Goal: Transaction & Acquisition: Purchase product/service

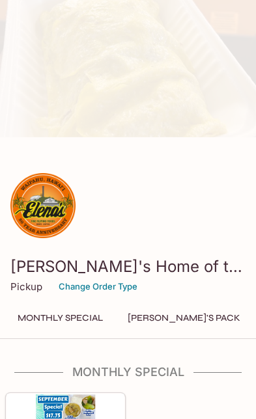
scroll to position [228, 0]
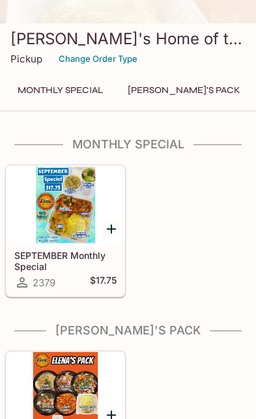
click at [74, 255] on h5 "SEPTEMBER Monthly Special" at bounding box center [65, 260] width 102 height 21
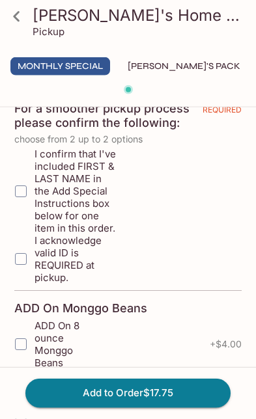
click at [20, 190] on input "I confirm that I've included FIRST & LAST NAME in the Add Special Instructions …" at bounding box center [21, 191] width 26 height 26
checkbox input "true"
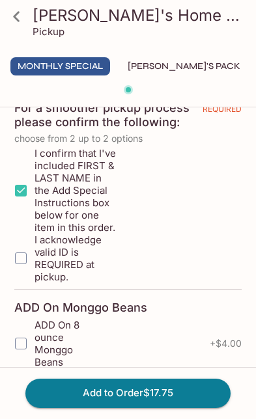
click at [23, 257] on input "I acknowledge valid ID is REQUIRED at pickup." at bounding box center [21, 259] width 26 height 26
checkbox input "true"
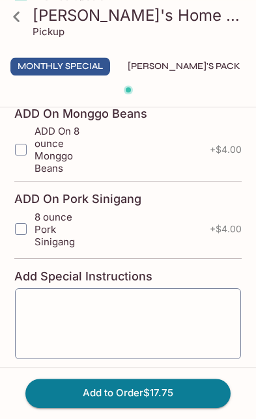
scroll to position [627, 0]
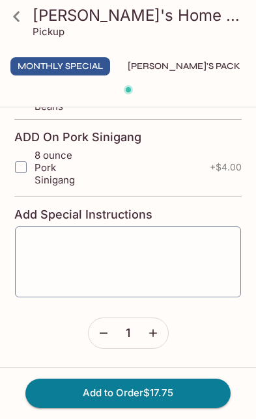
click at [173, 259] on textarea at bounding box center [128, 263] width 208 height 50
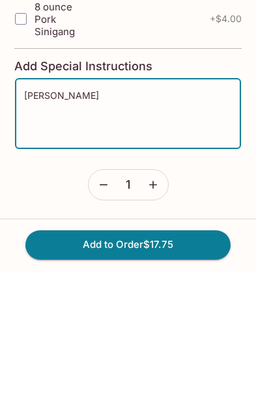
type textarea "[PERSON_NAME]"
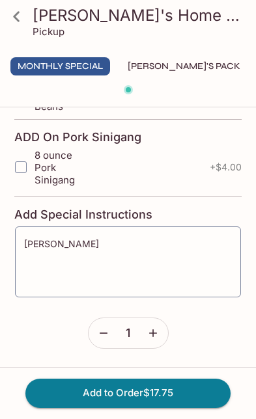
click at [188, 394] on button "Add to Order $17.75" at bounding box center [127, 393] width 205 height 29
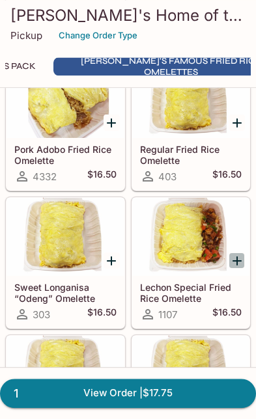
click at [241, 261] on icon "Add Lechon Special Fried Rice Omelette" at bounding box center [237, 261] width 9 height 9
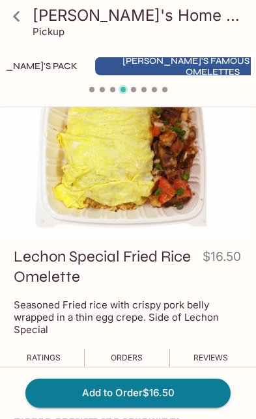
click at [160, 390] on button "Add to Order $16.50" at bounding box center [127, 393] width 205 height 29
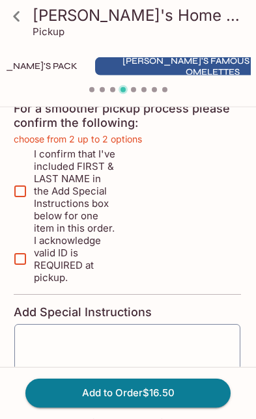
click at [18, 186] on input "I confirm that I've included FIRST & LAST NAME in the Add Special Instructions …" at bounding box center [20, 191] width 26 height 26
checkbox input "true"
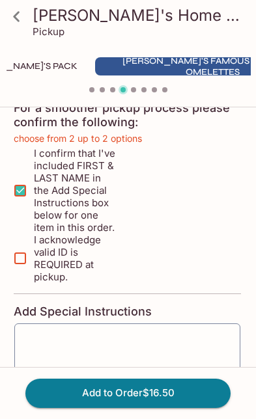
click at [18, 256] on input "I acknowledge valid ID is REQUIRED at pickup." at bounding box center [20, 259] width 26 height 26
checkbox input "true"
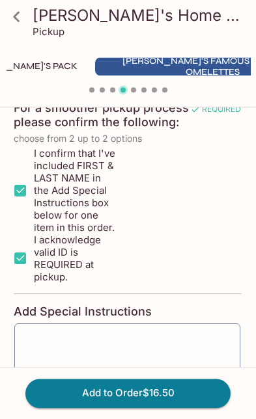
click at [143, 392] on button "Add to Order $16.50" at bounding box center [127, 393] width 205 height 29
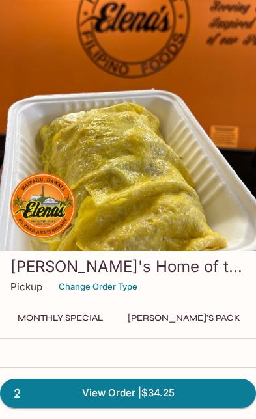
click at [158, 393] on link "2 View Order | $34.25" at bounding box center [128, 393] width 256 height 29
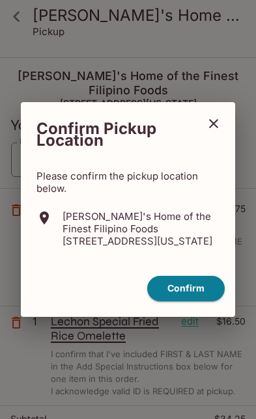
click at [191, 294] on button "Confirm" at bounding box center [186, 288] width 78 height 25
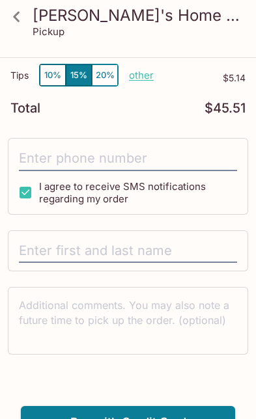
scroll to position [402, 0]
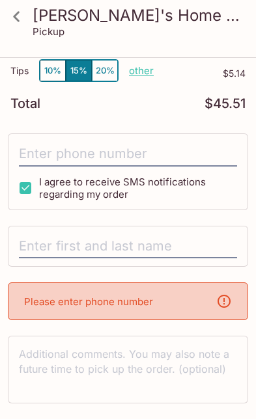
click at [124, 142] on input "tel" at bounding box center [128, 154] width 218 height 25
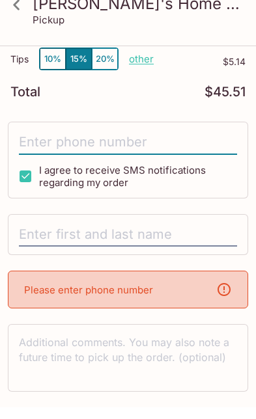
type input "[PHONE_NUMBER]"
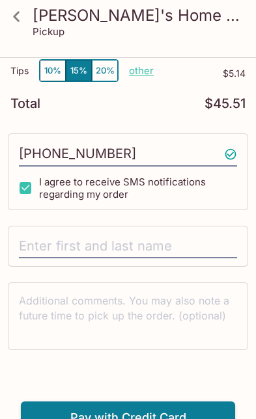
click at [134, 234] on input "text" at bounding box center [128, 246] width 218 height 25
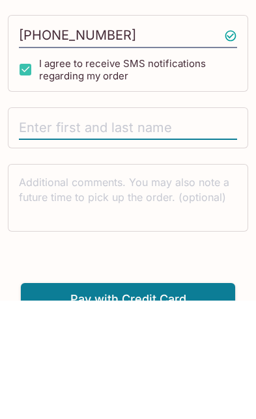
click at [171, 234] on input "text" at bounding box center [128, 246] width 218 height 25
type input "C"
type input "[PERSON_NAME]"
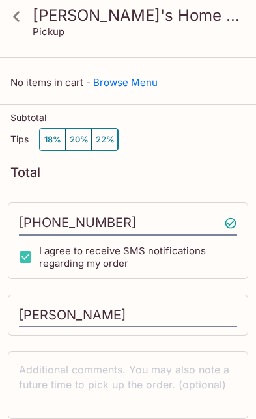
scroll to position [0, 0]
